Goal: Navigation & Orientation: Find specific page/section

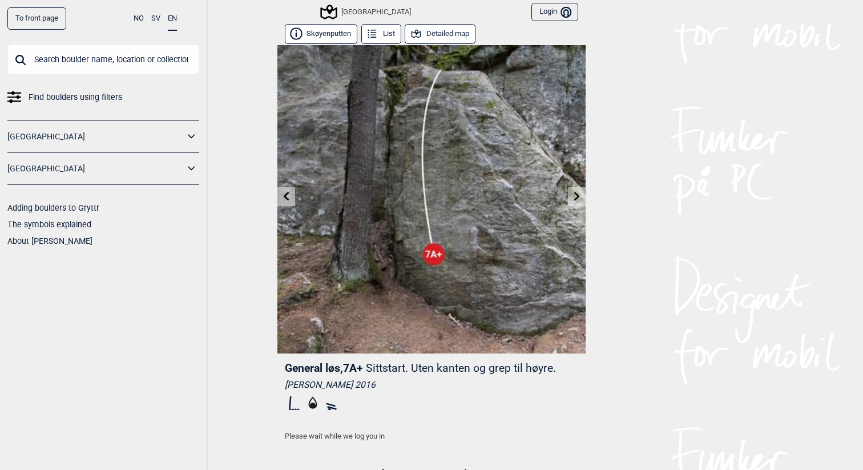
click at [576, 200] on icon at bounding box center [577, 195] width 9 height 9
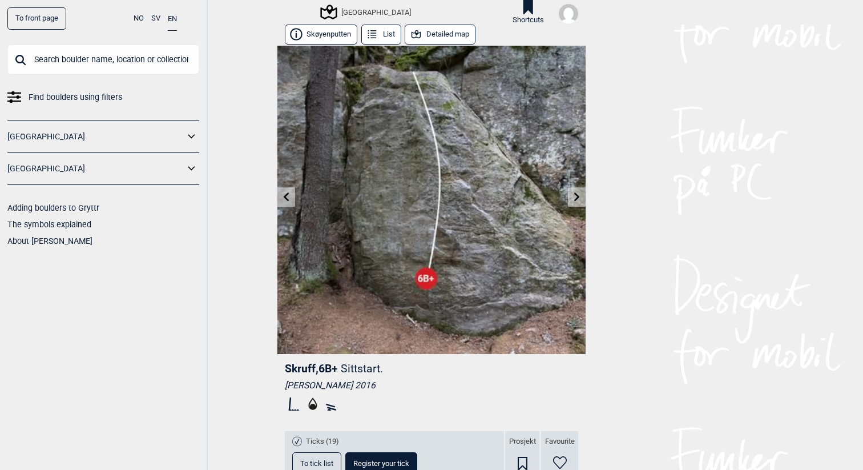
click at [576, 200] on icon at bounding box center [577, 196] width 9 height 9
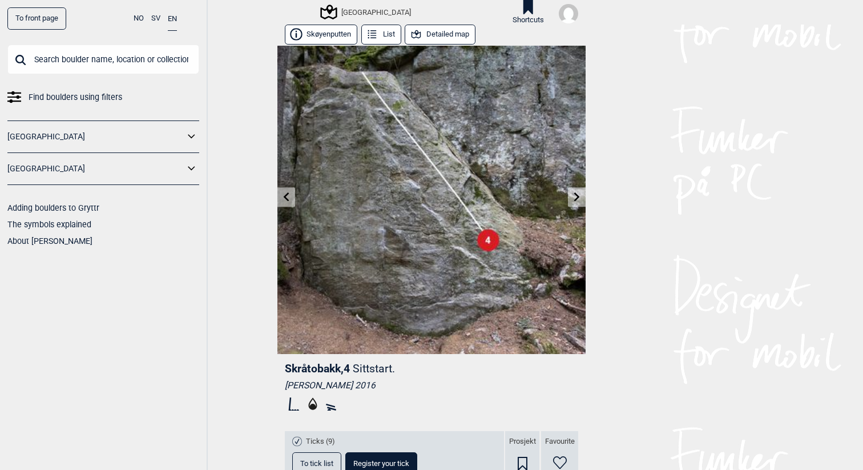
click at [576, 200] on icon at bounding box center [577, 196] width 9 height 9
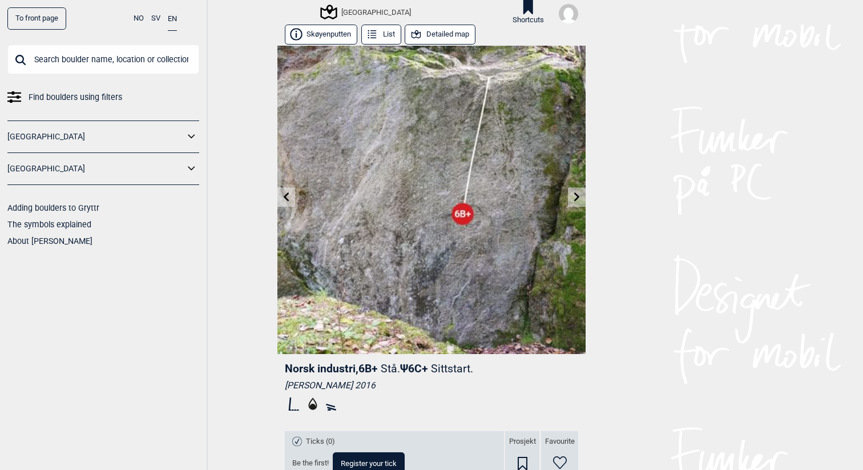
click at [288, 195] on icon at bounding box center [286, 196] width 9 height 9
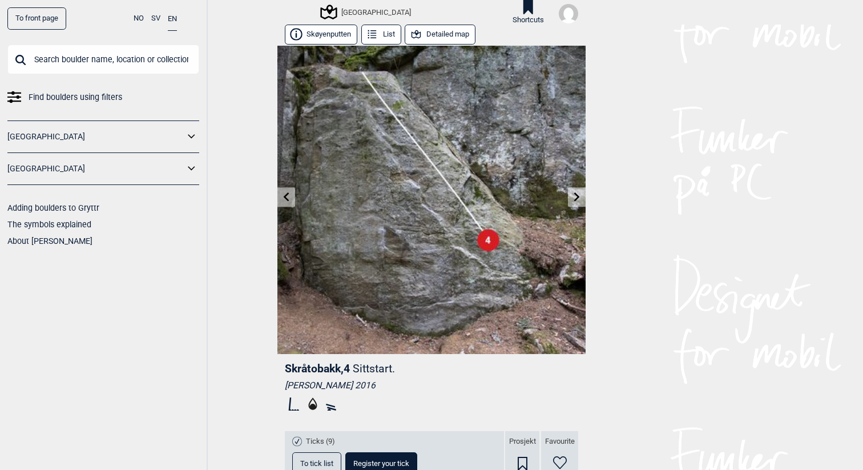
click at [288, 195] on icon at bounding box center [286, 196] width 9 height 9
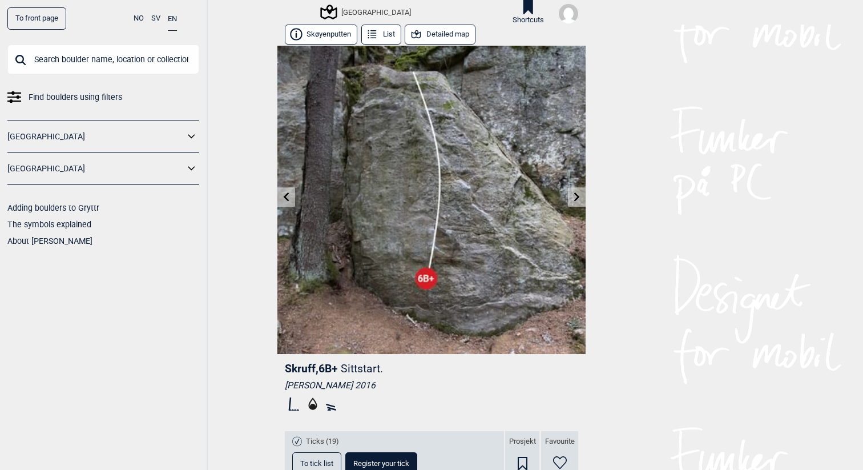
click at [288, 195] on icon at bounding box center [286, 196] width 9 height 9
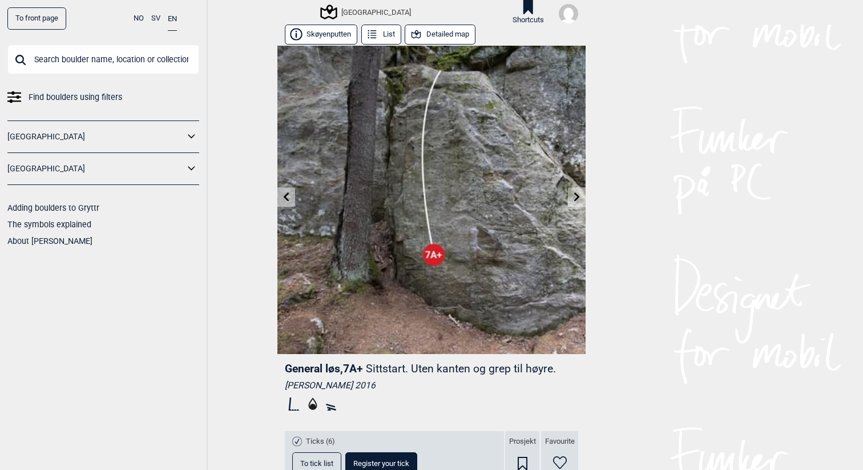
click at [288, 195] on icon at bounding box center [286, 196] width 9 height 9
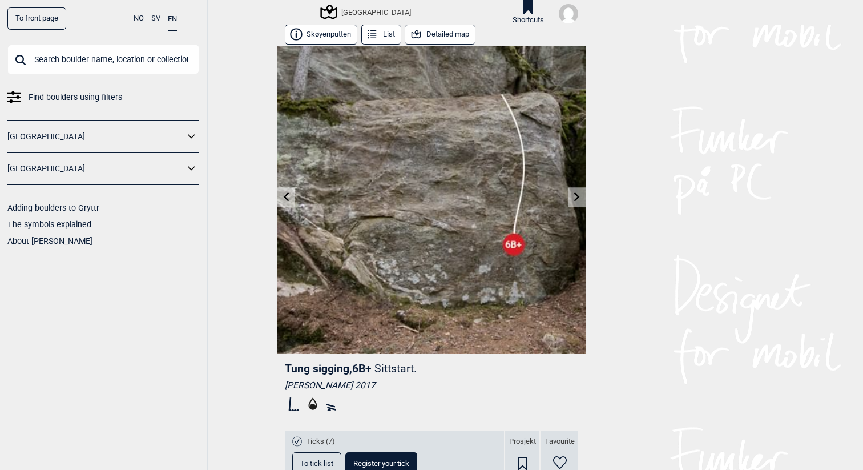
click at [579, 195] on icon at bounding box center [577, 196] width 9 height 9
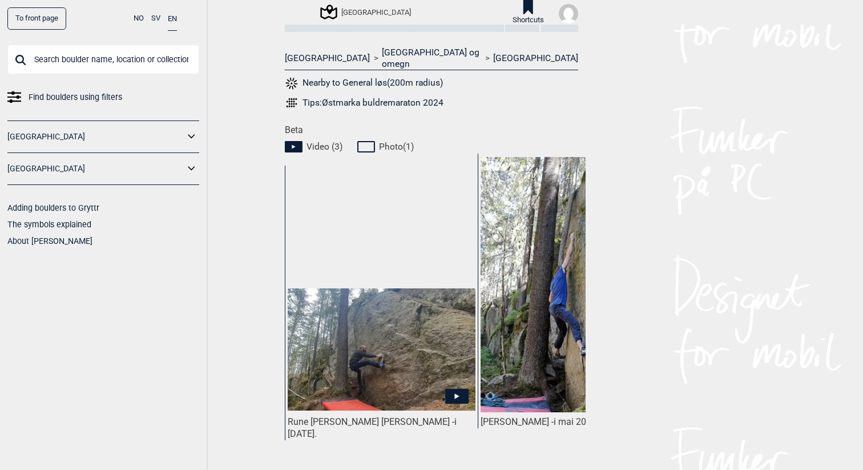
scroll to position [499, 0]
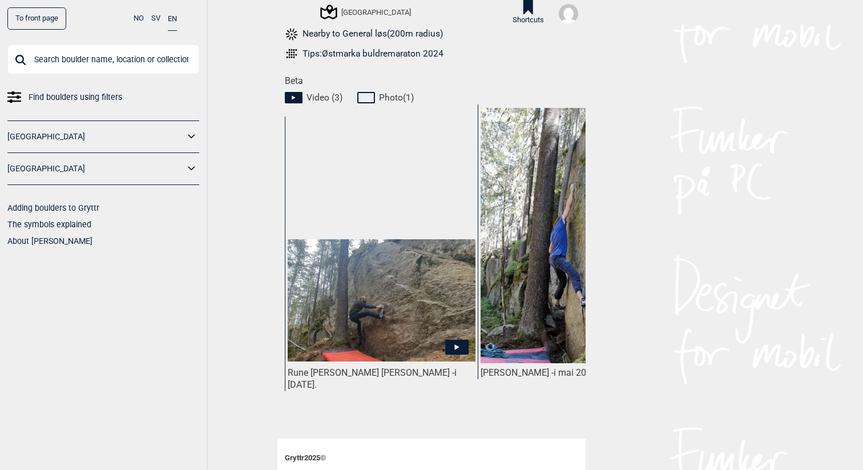
click at [450, 340] on icon at bounding box center [456, 347] width 23 height 15
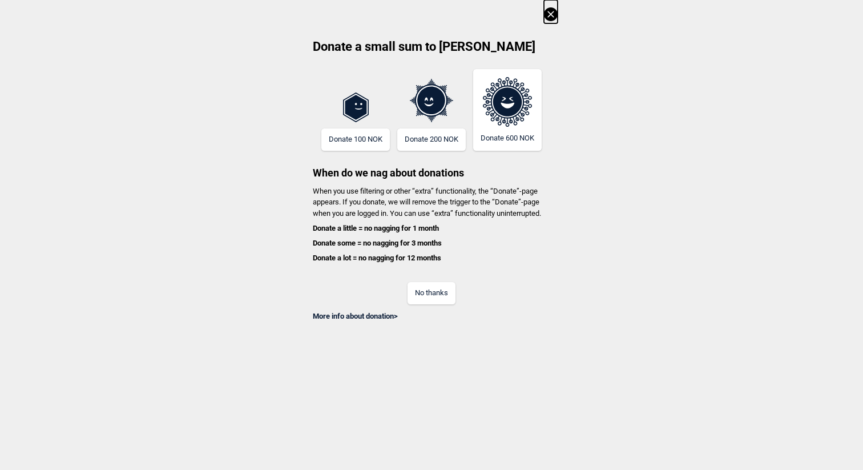
click at [533, 220] on p "When you use filtering or other “extra” functionality, the “Donate”-page appear…" at bounding box center [431, 225] width 252 height 78
click at [442, 302] on button "No thanks" at bounding box center [432, 293] width 48 height 22
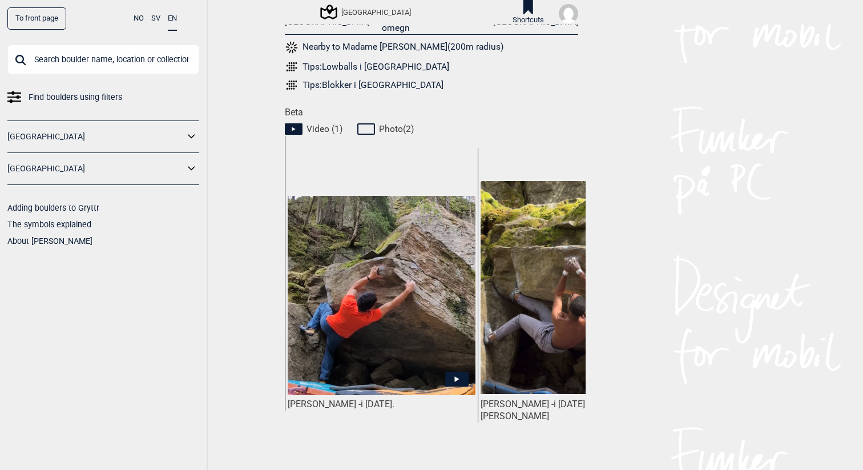
click at [436, 329] on img at bounding box center [382, 295] width 188 height 199
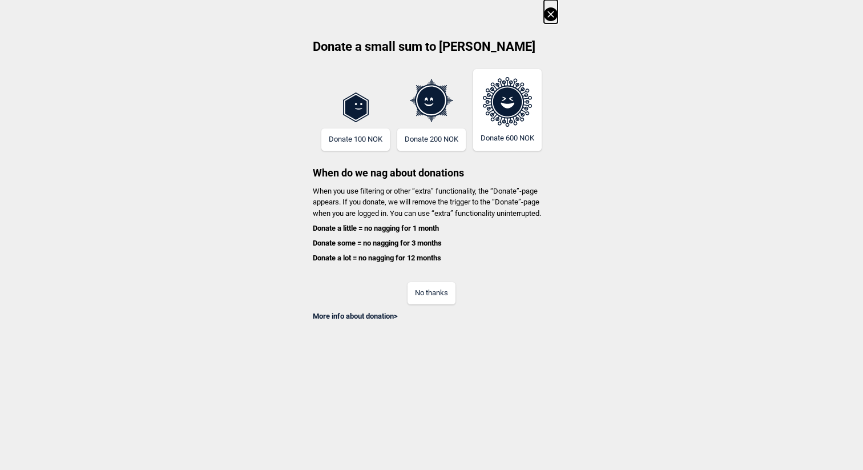
click at [440, 289] on button "No thanks" at bounding box center [432, 293] width 48 height 22
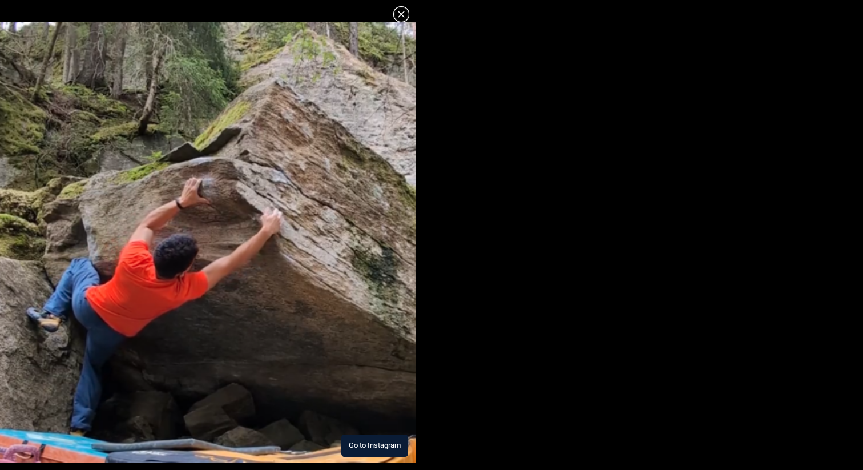
click at [347, 279] on img at bounding box center [208, 242] width 416 height 440
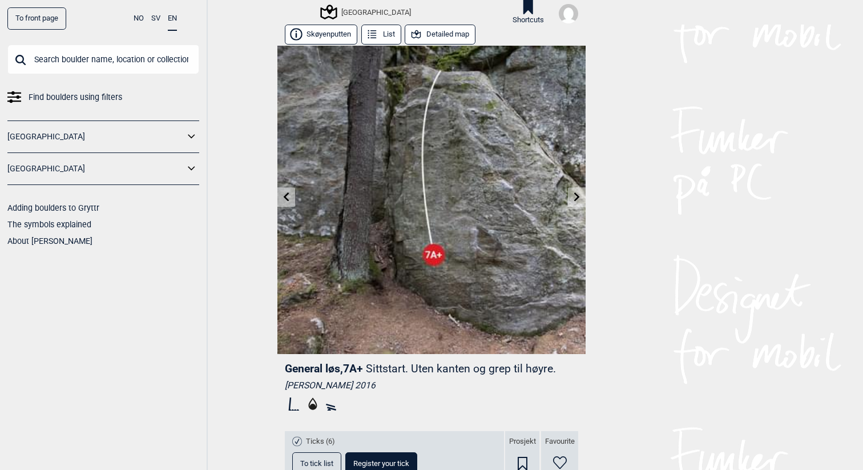
click at [333, 46] on img at bounding box center [431, 200] width 308 height 308
click at [445, 31] on button "Detailed map" at bounding box center [440, 35] width 71 height 20
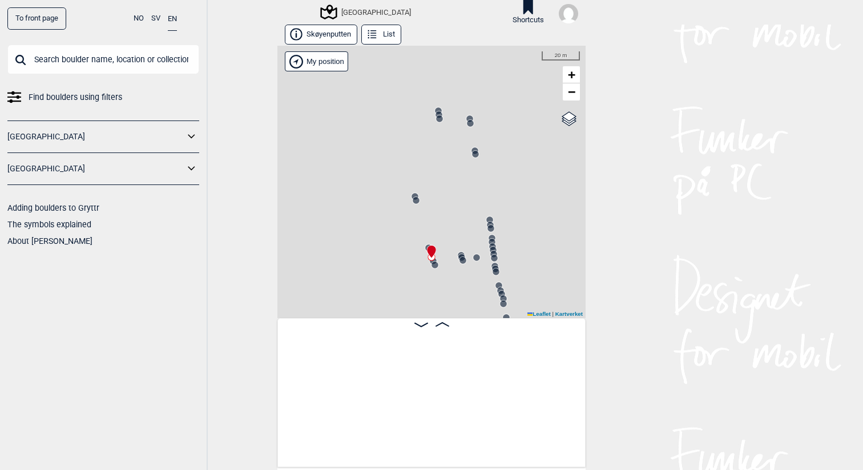
scroll to position [0, 10032]
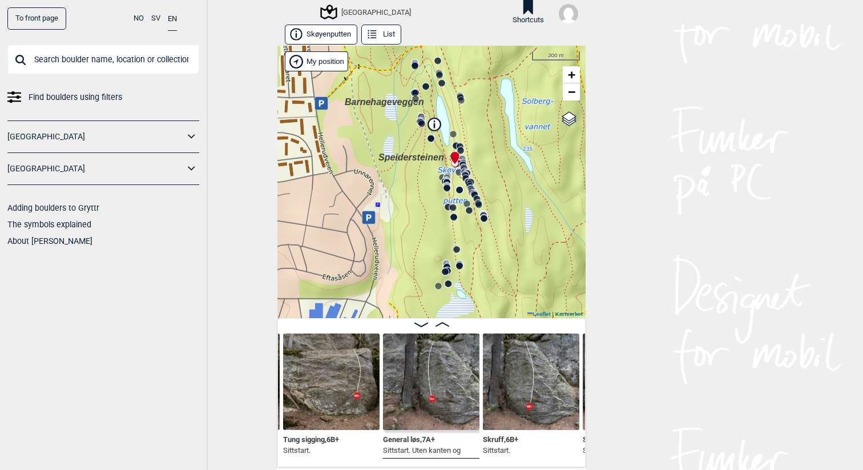
drag, startPoint x: 384, startPoint y: 280, endPoint x: 439, endPoint y: 171, distance: 121.8
click at [439, 171] on div "Speidersteinen Barnehageveggen Cowboyveggen Bølerveggen [GEOGRAPHIC_DATA]" at bounding box center [431, 182] width 308 height 272
